Goal: Navigation & Orientation: Go to known website

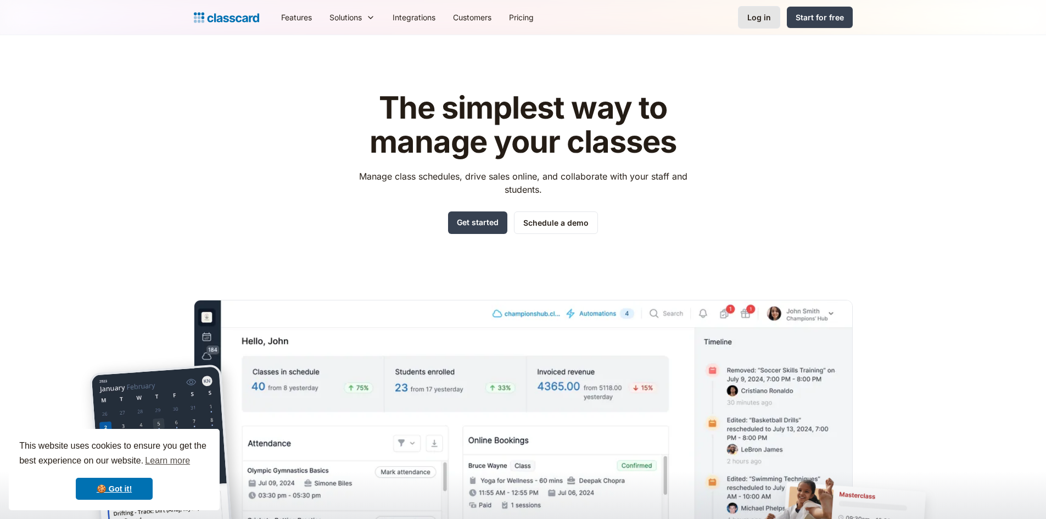
click at [751, 20] on div "Log in" at bounding box center [759, 18] width 24 height 12
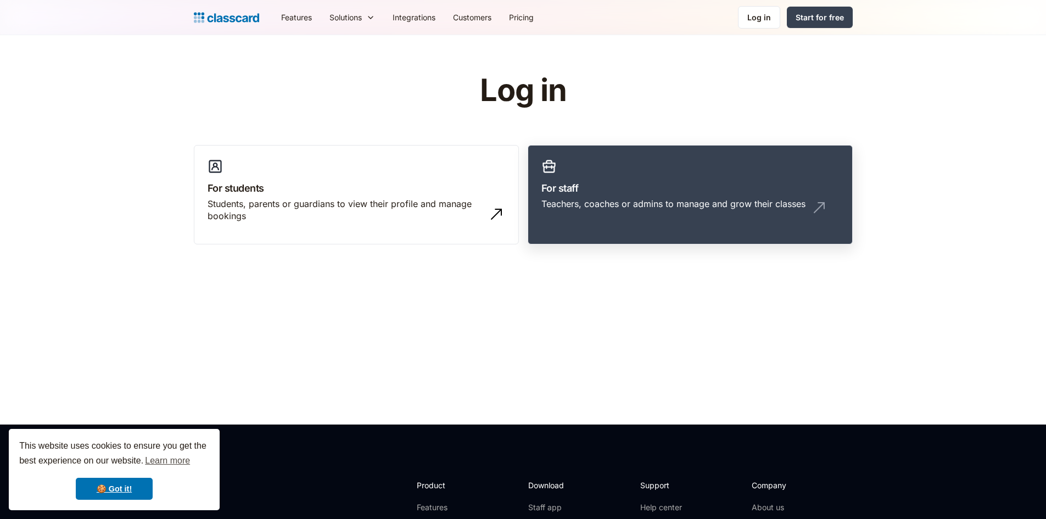
click at [676, 204] on div "Teachers, coaches or admins to manage and grow their classes" at bounding box center [673, 204] width 264 height 12
click at [757, 20] on div "Log in" at bounding box center [759, 18] width 24 height 12
click at [379, 202] on div "Students, parents or guardians to view their profile and manage bookings" at bounding box center [345, 210] width 276 height 25
